Goal: Find contact information: Find contact information

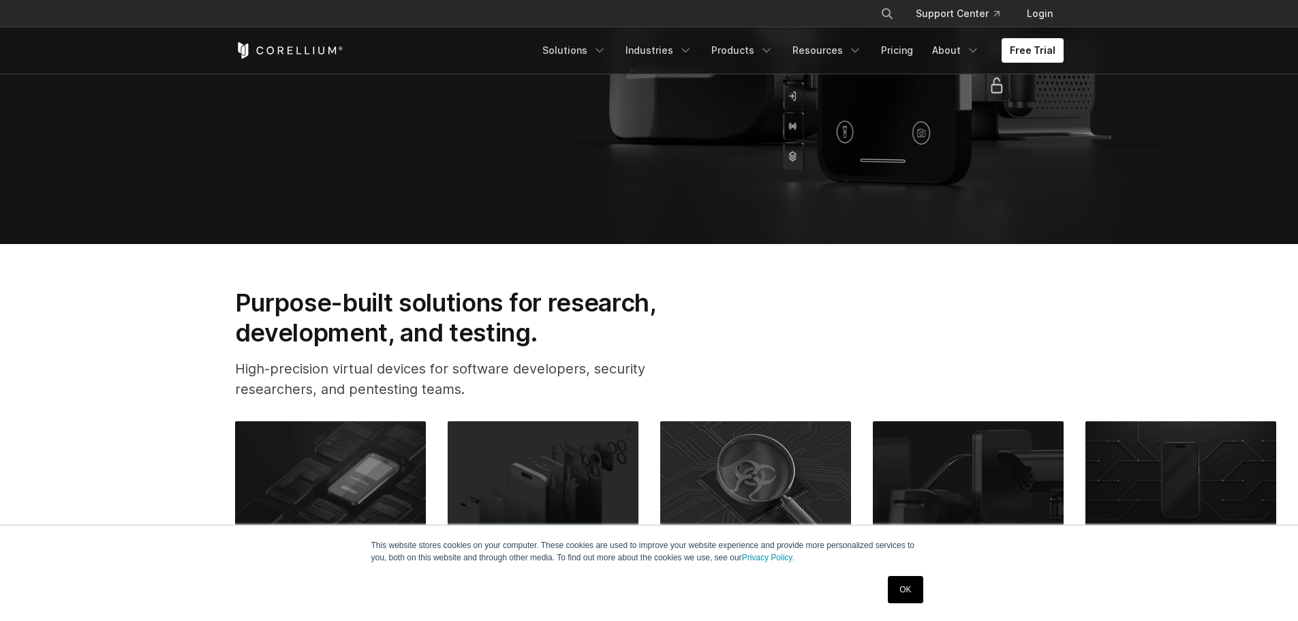
click at [892, 589] on link "OK" at bounding box center [905, 589] width 35 height 27
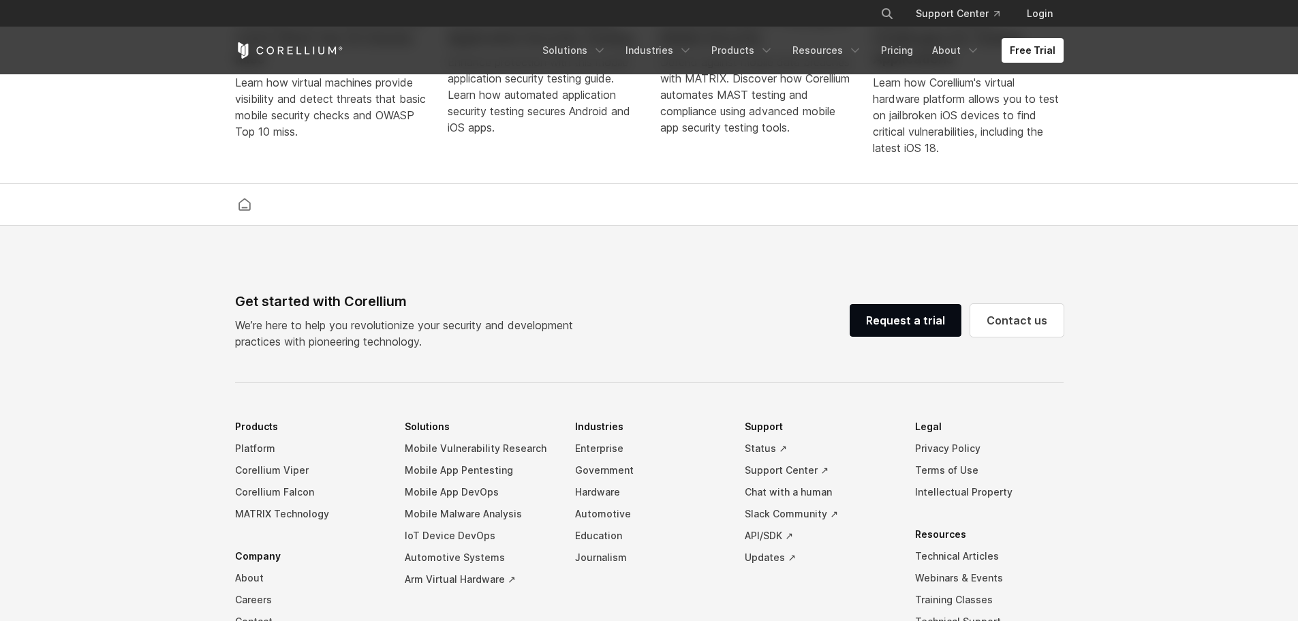
scroll to position [3202, 0]
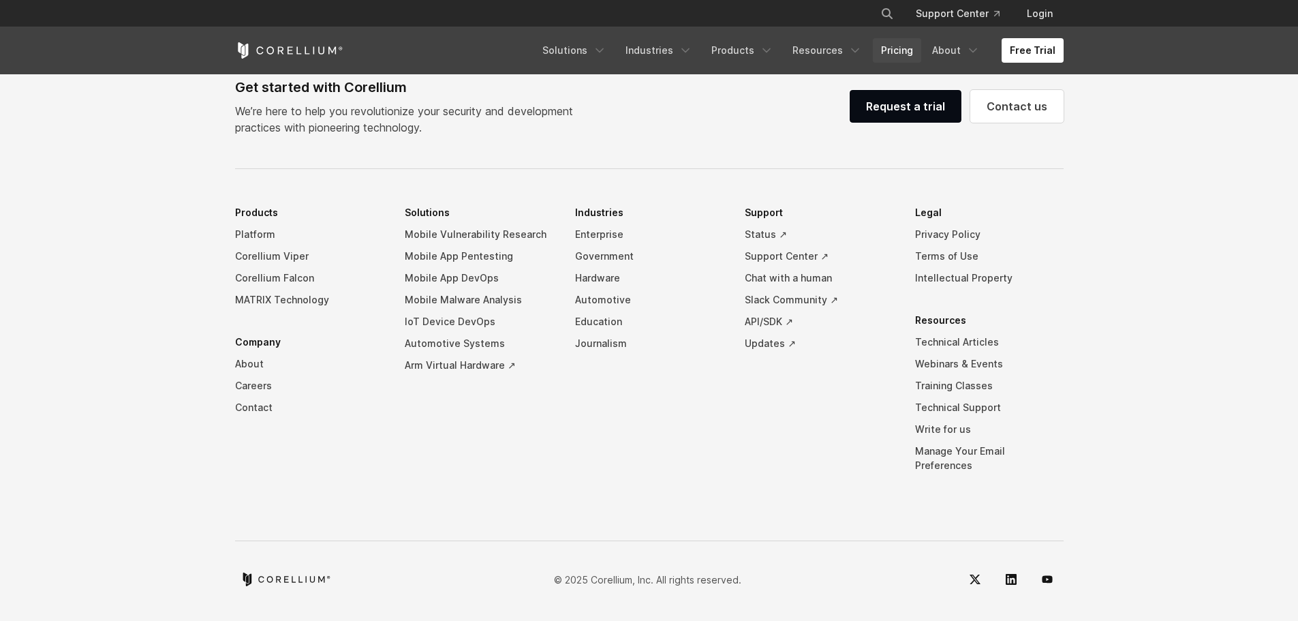
click at [891, 61] on link "Pricing" at bounding box center [897, 50] width 48 height 25
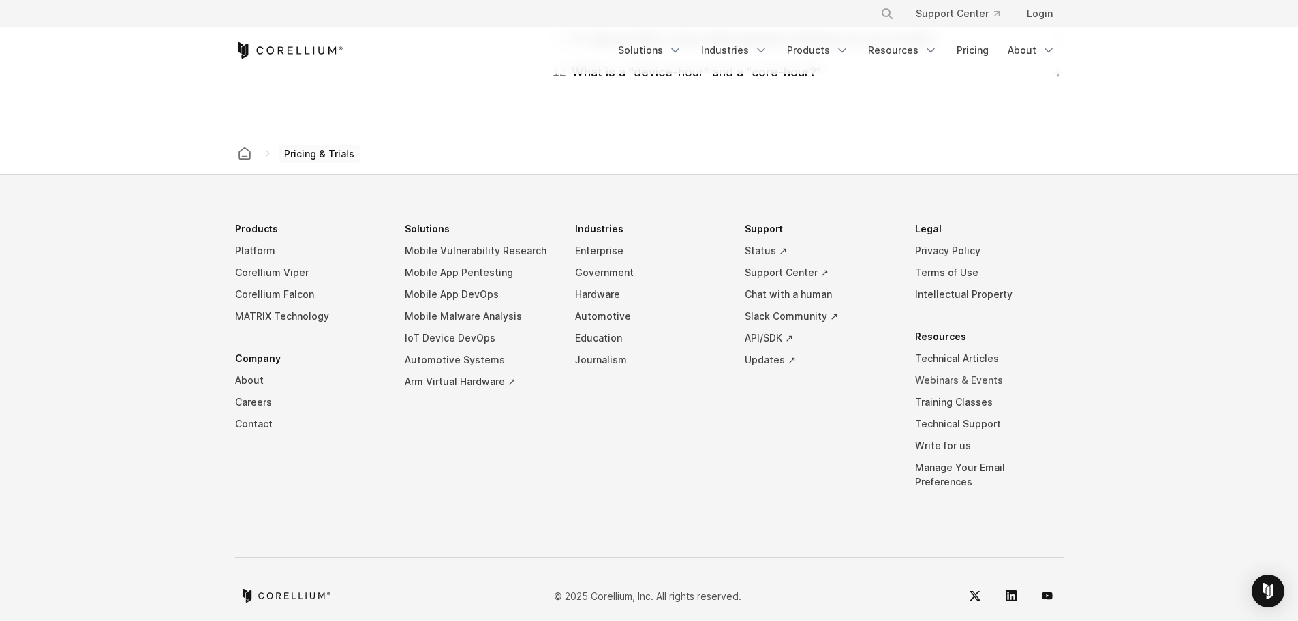
scroll to position [2368, 0]
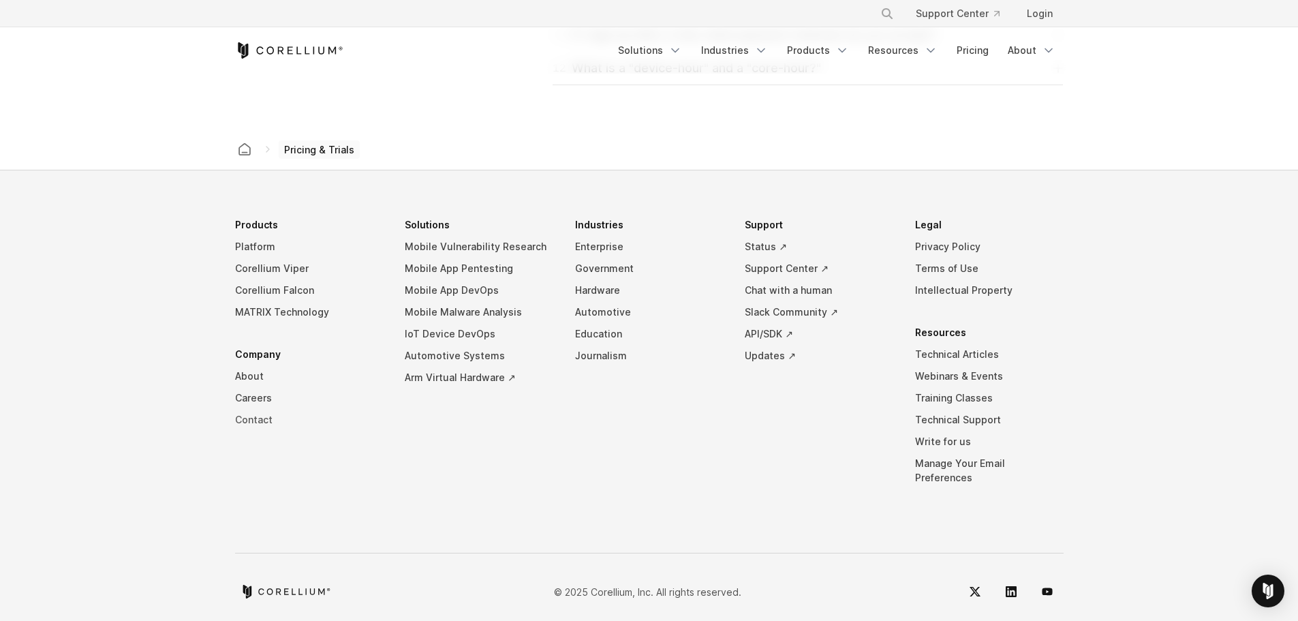
click at [252, 423] on link "Contact" at bounding box center [309, 420] width 149 height 22
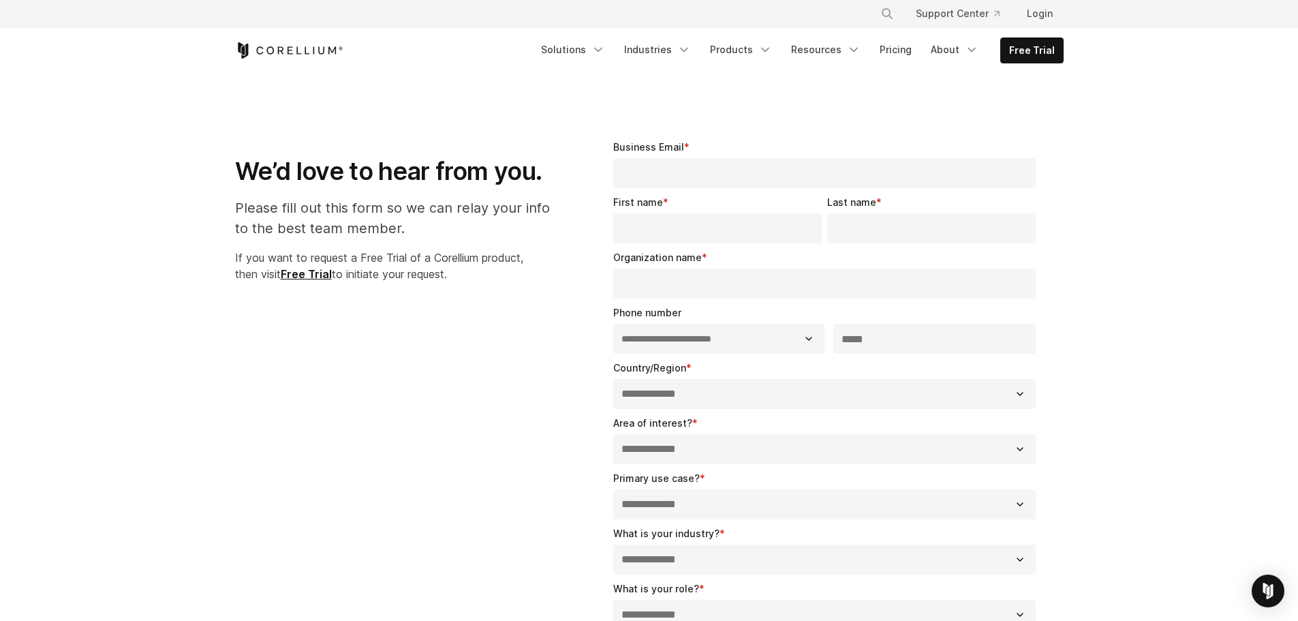
select select "**"
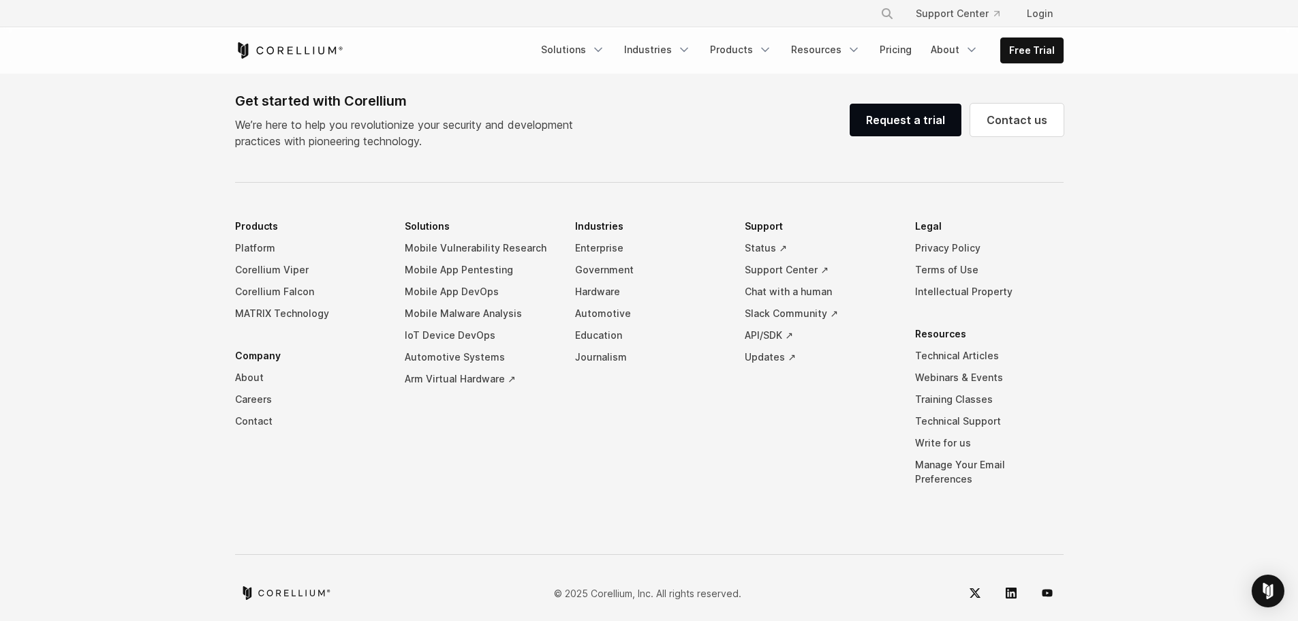
scroll to position [964, 0]
click at [909, 50] on link "Pricing" at bounding box center [896, 49] width 48 height 25
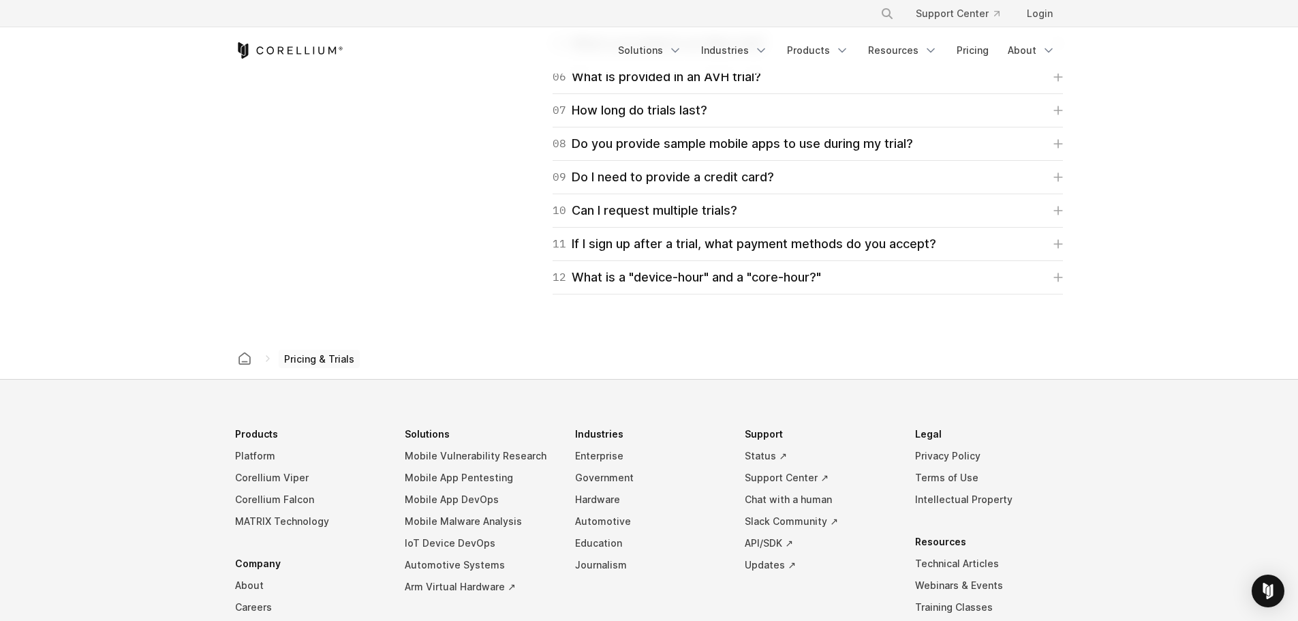
scroll to position [2368, 0]
